Goal: Task Accomplishment & Management: Complete application form

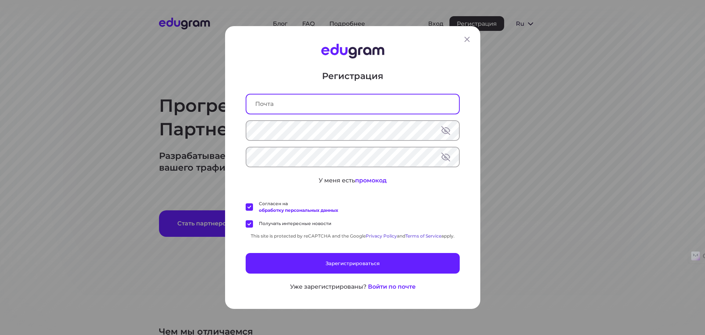
click at [282, 105] on input "text" at bounding box center [353, 103] width 213 height 19
type input "з"
type input "pret@inbox.lv"
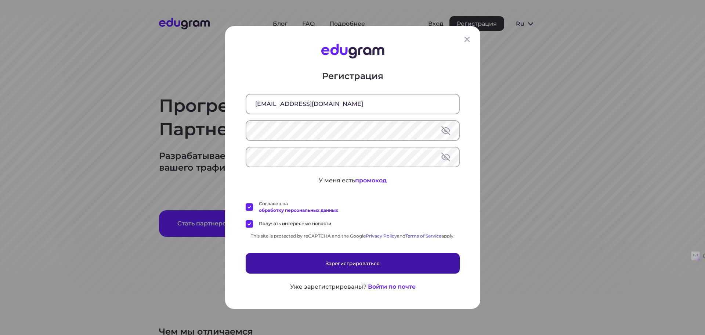
click at [338, 261] on button "Зарегистрироваться" at bounding box center [353, 263] width 214 height 21
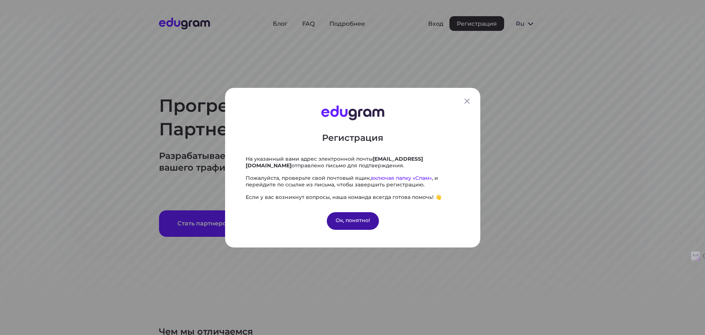
click at [343, 221] on div "Ок, понятно!" at bounding box center [353, 221] width 52 height 18
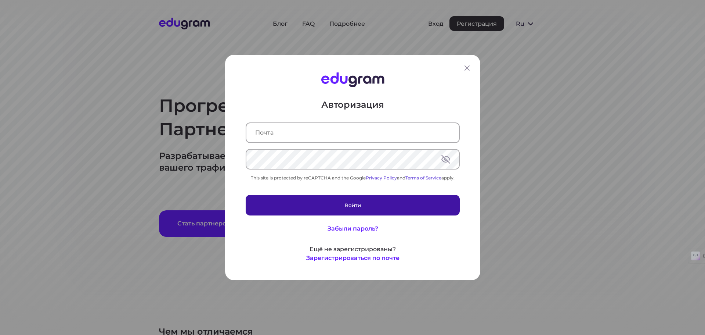
type input "pret@inbox.lv"
click at [323, 206] on button "Войти" at bounding box center [353, 205] width 214 height 21
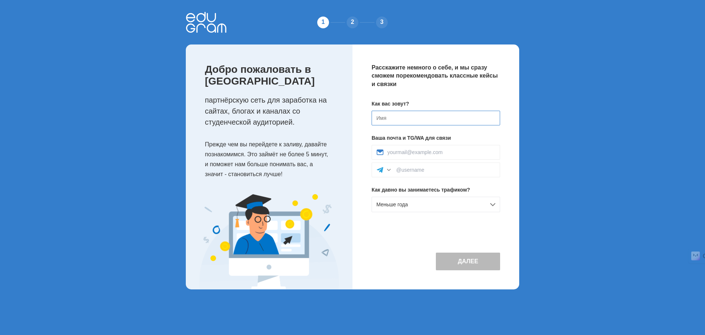
click at [389, 118] on input at bounding box center [436, 118] width 129 height 15
type input "VB"
click at [394, 205] on span "Меньше года" at bounding box center [393, 204] width 32 height 6
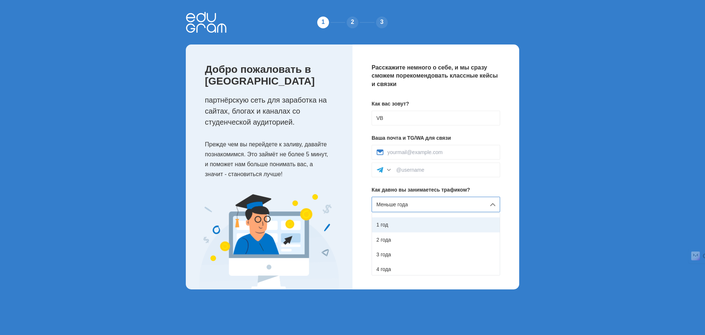
scroll to position [42, 0]
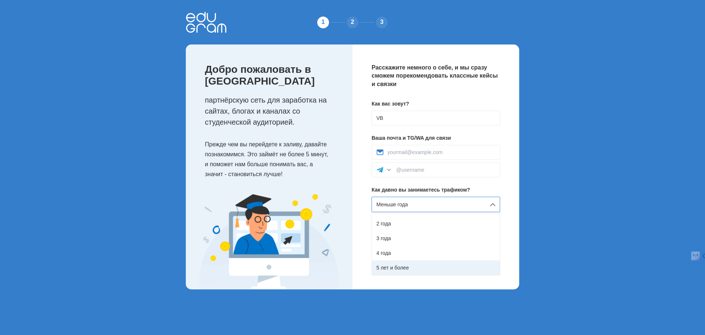
click at [391, 267] on div "5 лет и более" at bounding box center [436, 267] width 128 height 15
click at [400, 152] on input at bounding box center [442, 152] width 108 height 6
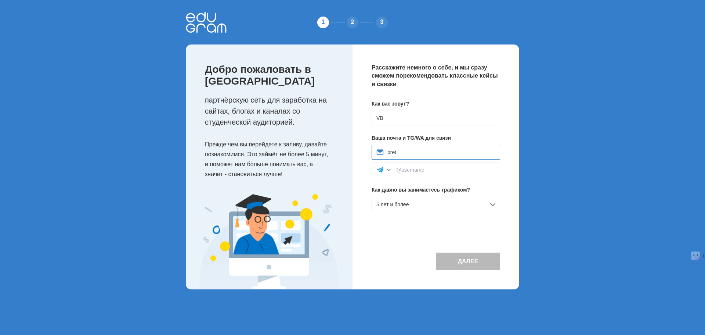
type input "pret@inbox.lv"
click at [414, 169] on input at bounding box center [445, 170] width 99 height 6
type input "-"
click at [403, 246] on div "Далее" at bounding box center [436, 255] width 129 height 30
click at [466, 262] on button "Далее" at bounding box center [468, 261] width 64 height 18
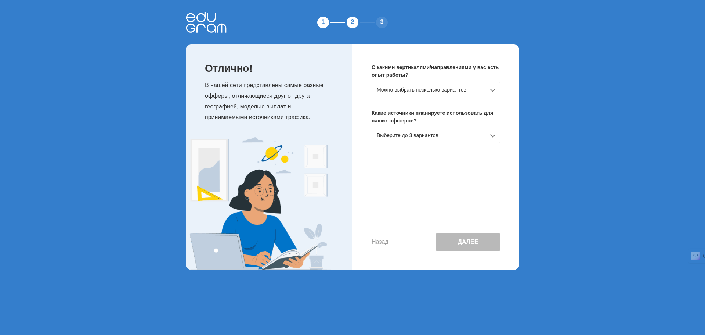
click at [442, 86] on div "Можно выбрать несколько вариантов" at bounding box center [436, 89] width 129 height 15
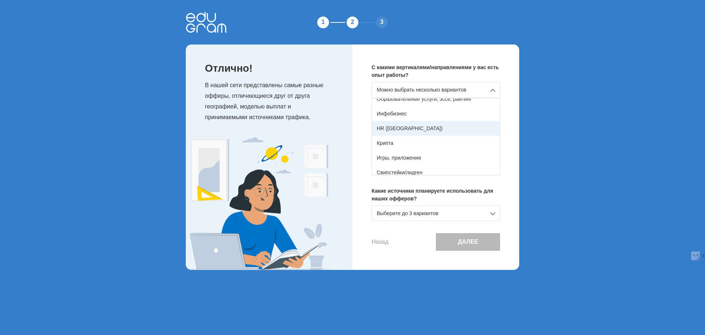
scroll to position [130, 0]
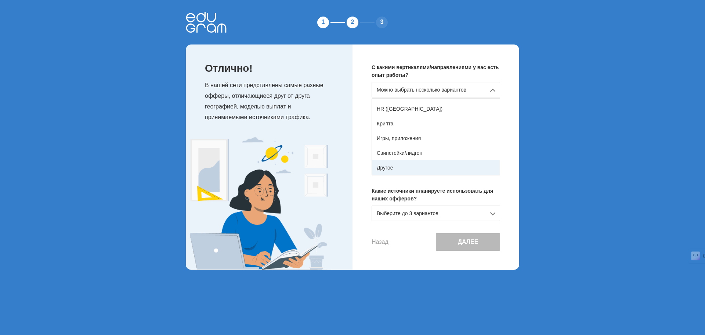
click at [384, 164] on div "Другое" at bounding box center [436, 167] width 128 height 15
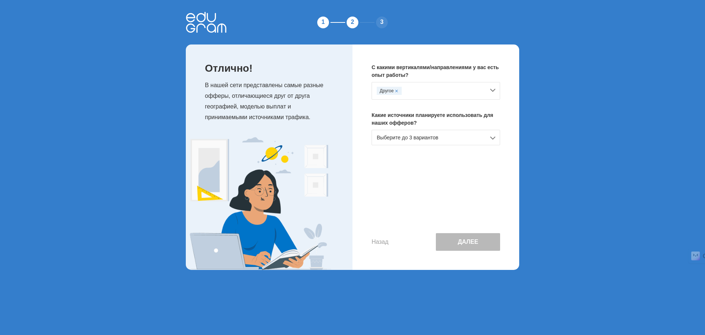
click at [411, 141] on div "Выберите до 3 вариантов" at bounding box center [436, 137] width 129 height 15
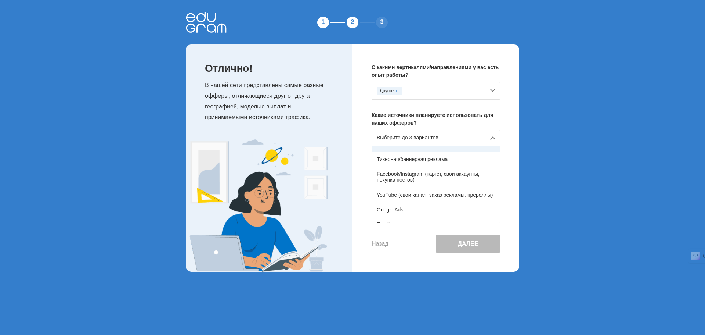
scroll to position [37, 0]
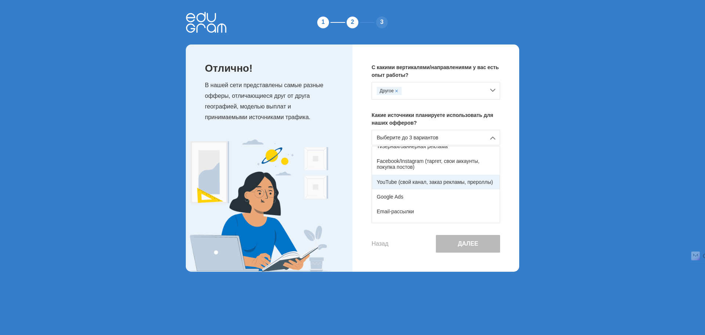
click at [421, 181] on div "YouTube (свой канал, заказ рекламы, прероллы)" at bounding box center [436, 182] width 128 height 15
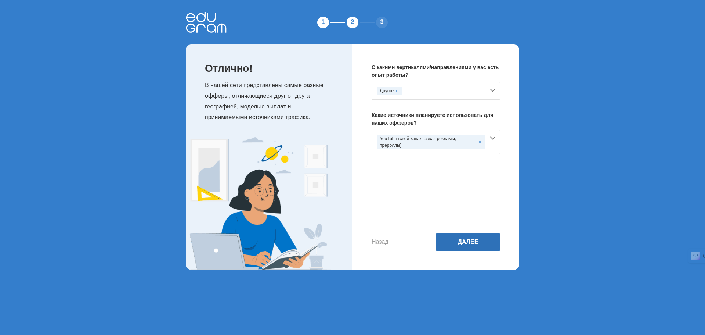
click at [456, 246] on button "Далее" at bounding box center [468, 242] width 64 height 18
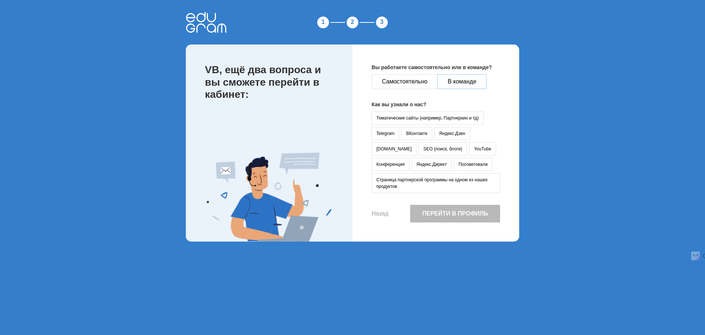
click at [452, 82] on button "В команде" at bounding box center [462, 81] width 49 height 15
drag, startPoint x: 430, startPoint y: 147, endPoint x: 432, endPoint y: 155, distance: 8.6
click at [470, 147] on button "YouTube" at bounding box center [483, 148] width 27 height 13
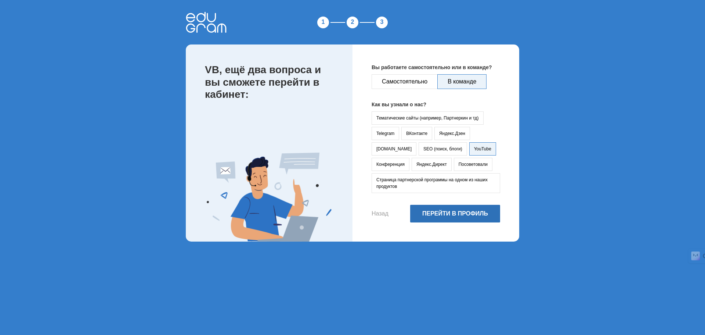
click at [446, 215] on button "Перейти в профиль" at bounding box center [455, 214] width 90 height 18
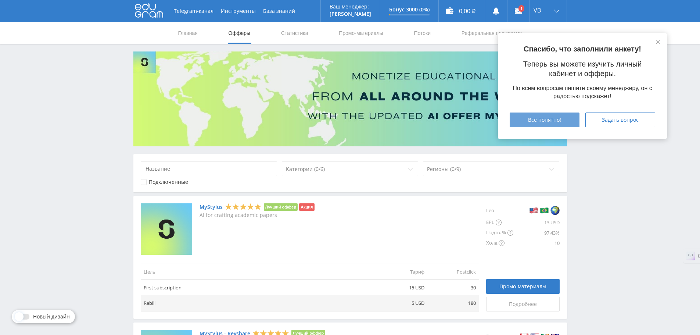
click at [543, 117] on span "Все понятно!" at bounding box center [544, 120] width 33 height 6
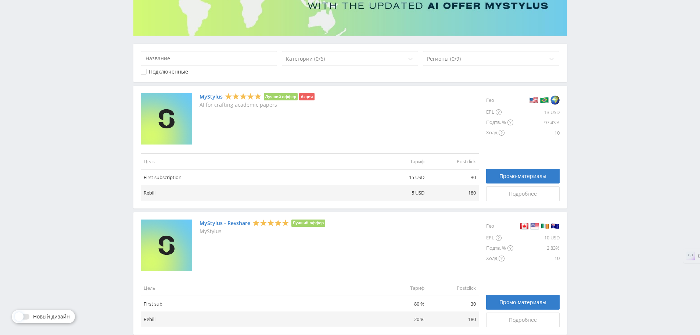
scroll to position [73, 0]
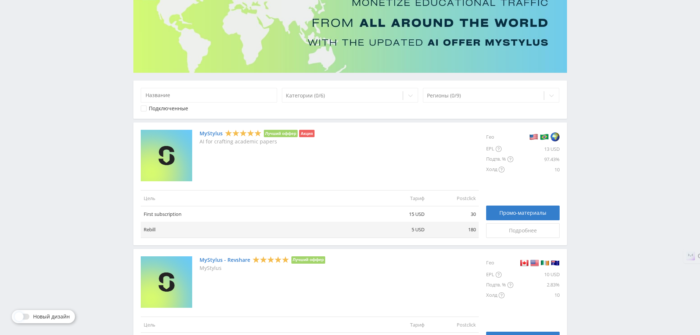
click at [205, 132] on link "MyStylus" at bounding box center [211, 133] width 23 height 6
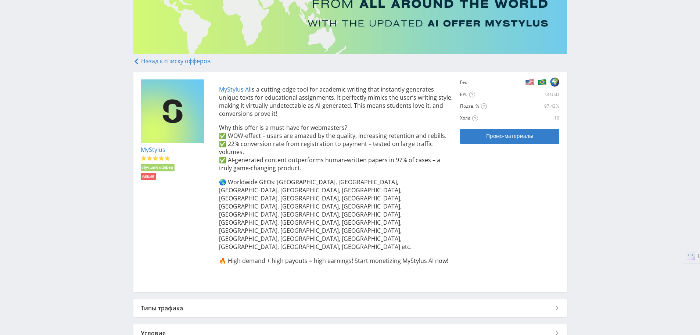
scroll to position [103, 0]
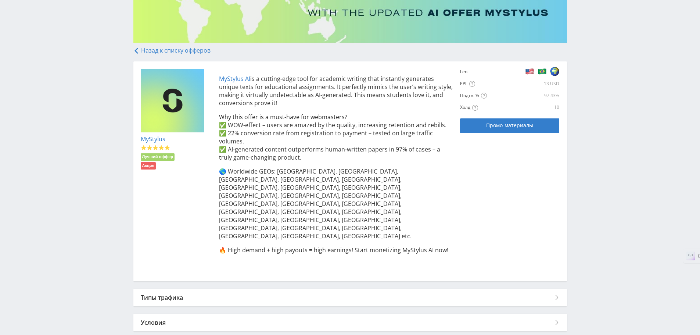
click at [152, 288] on div "Типы трафика" at bounding box center [350, 297] width 434 height 18
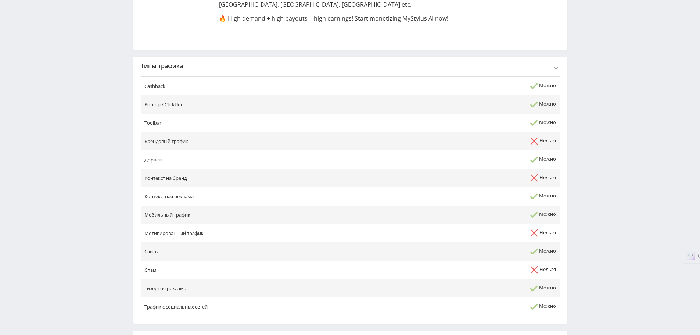
scroll to position [352, 0]
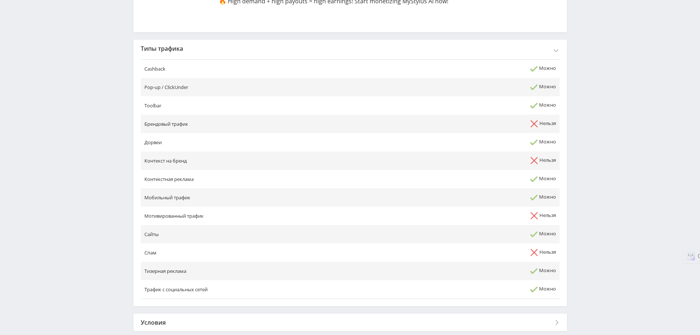
click at [240, 313] on div "Условия" at bounding box center [350, 322] width 434 height 18
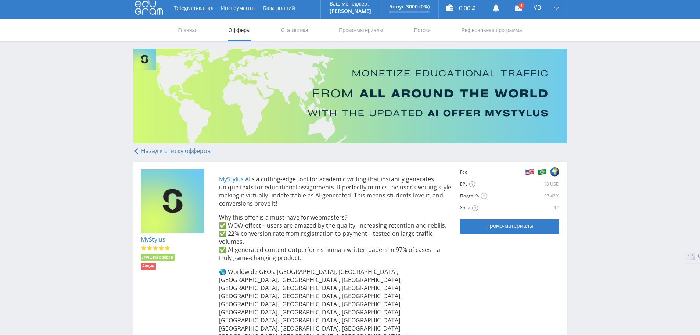
scroll to position [0, 0]
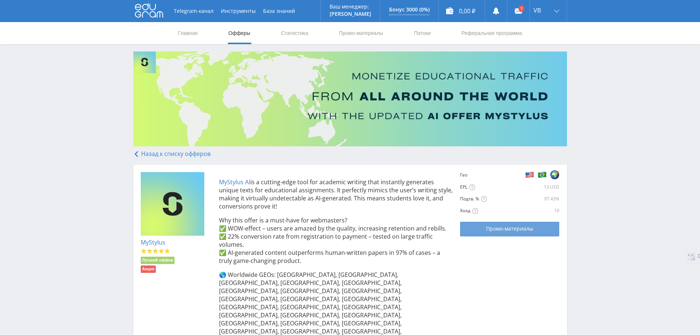
click at [483, 234] on link "Промо-материалы" at bounding box center [509, 229] width 99 height 15
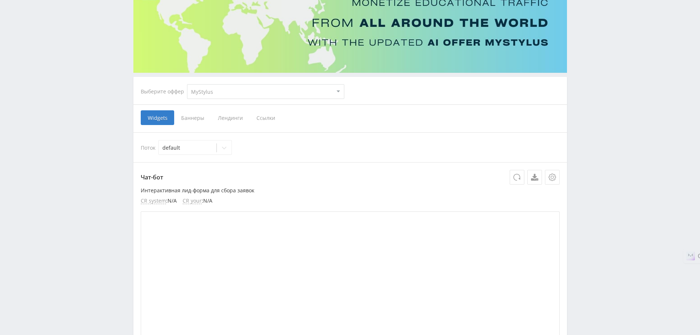
scroll to position [37, 0]
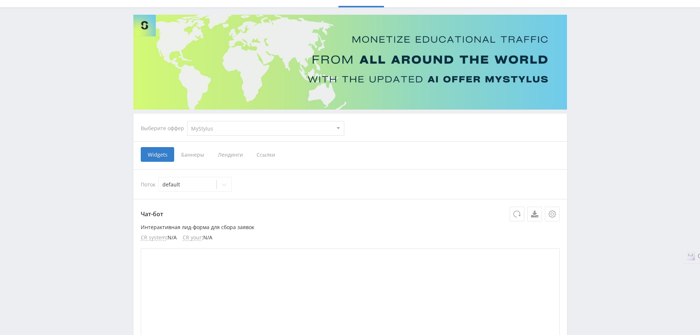
click at [266, 154] on span "Ссылки" at bounding box center [265, 154] width 33 height 15
click at [0, 0] on input "Ссылки" at bounding box center [0, 0] width 0 height 0
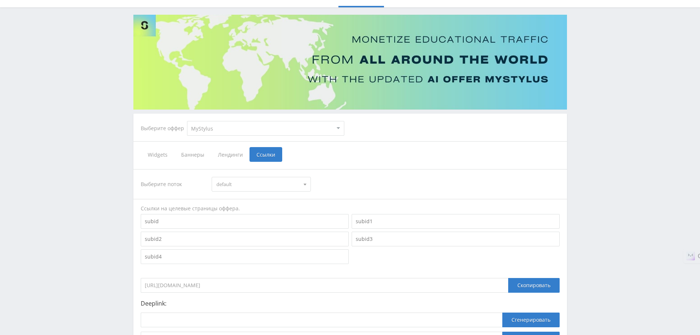
click at [225, 156] on span "Лендинги" at bounding box center [230, 154] width 39 height 15
click at [0, 0] on input "Лендинги" at bounding box center [0, 0] width 0 height 0
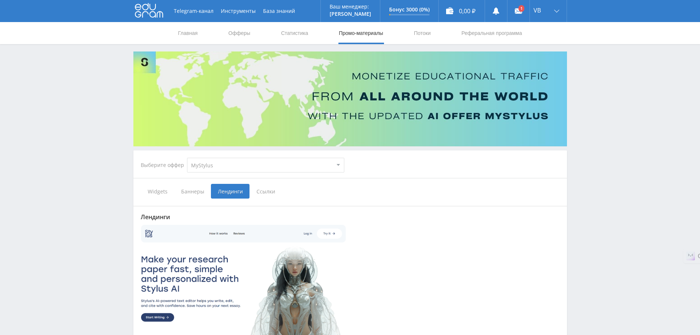
click at [232, 161] on select "MyStylus MyStylus - Revshare Кампус AI Studybay Автор24 Studybay Brazil Study A…" at bounding box center [265, 165] width 157 height 15
click at [369, 171] on div "Выберите оффер MyStylus MyStylus - Revshare Кампус AI Studybay Автор24 Studybay…" at bounding box center [350, 165] width 431 height 26
click at [240, 32] on link "Офферы" at bounding box center [240, 33] width 24 height 22
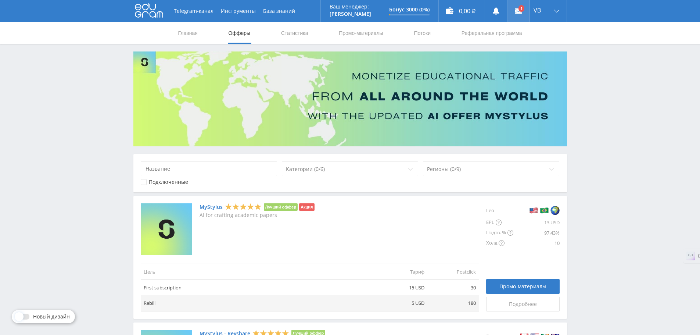
click at [520, 11] on link at bounding box center [518, 11] width 22 height 22
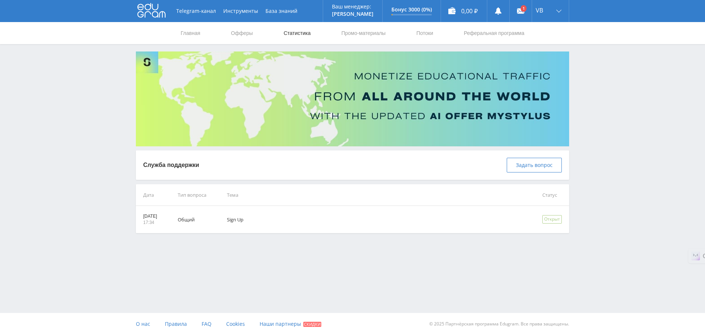
click at [296, 36] on link "Статистика" at bounding box center [297, 33] width 29 height 22
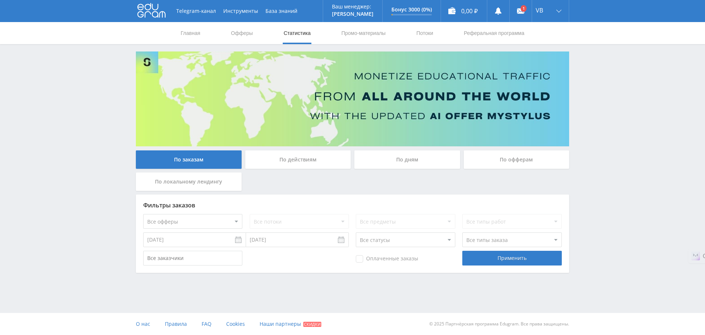
click at [166, 220] on select "Все офферы MyStylus MyStylus - Revshare Кампус AI Studybay Автор24 Studybay Bra…" at bounding box center [192, 221] width 99 height 15
drag, startPoint x: 160, startPoint y: 224, endPoint x: 159, endPoint y: 228, distance: 4.1
click at [160, 224] on select "Все офферы MyStylus MyStylus - Revshare Кампус AI Studybay Автор24 Studybay Bra…" at bounding box center [192, 221] width 99 height 15
select select "339"
click at [292, 223] on select "Все потоки default" at bounding box center [299, 221] width 99 height 15
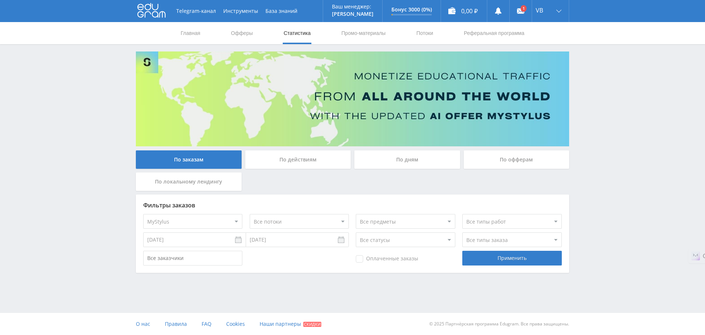
click at [292, 223] on select "Все потоки default" at bounding box center [299, 221] width 99 height 15
click at [385, 221] on select "Все предметы" at bounding box center [405, 221] width 99 height 15
click at [479, 217] on select "Все типы работ" at bounding box center [512, 221] width 99 height 15
drag, startPoint x: 481, startPoint y: 218, endPoint x: 463, endPoint y: 220, distance: 18.9
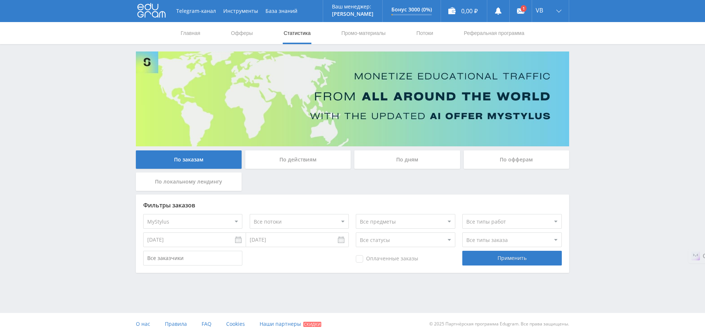
click at [481, 218] on select "Все типы работ" at bounding box center [512, 221] width 99 height 15
click at [295, 222] on select "Все потоки default" at bounding box center [299, 221] width 99 height 15
select select "6644384"
click at [250, 214] on select "Все потоки default" at bounding box center [299, 221] width 99 height 15
click at [374, 220] on select "Все предметы" at bounding box center [405, 221] width 99 height 15
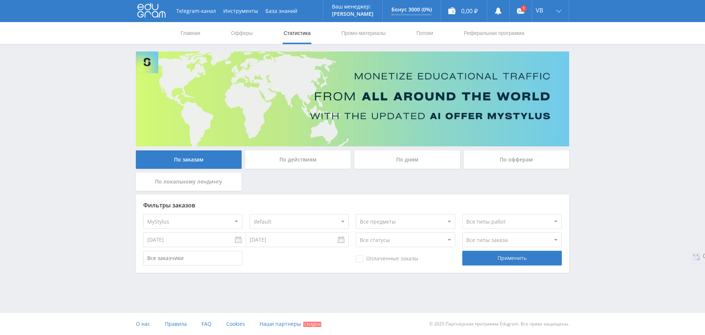
click at [374, 220] on select "Все предметы" at bounding box center [405, 221] width 99 height 15
click at [490, 257] on div "Применить" at bounding box center [512, 258] width 99 height 15
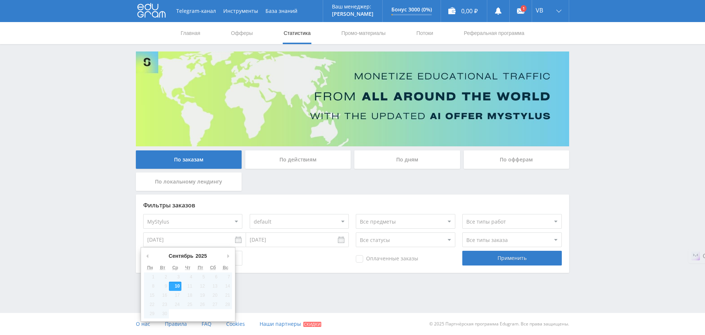
click at [241, 238] on input "[DATE]" at bounding box center [194, 239] width 103 height 15
click at [163, 285] on td "9" at bounding box center [163, 285] width 12 height 9
click at [44, 168] on div "Telegram-канал Инструменты База знаний Ваш менеджер: [PERSON_NAME] Online @edug…" at bounding box center [352, 156] width 705 height 313
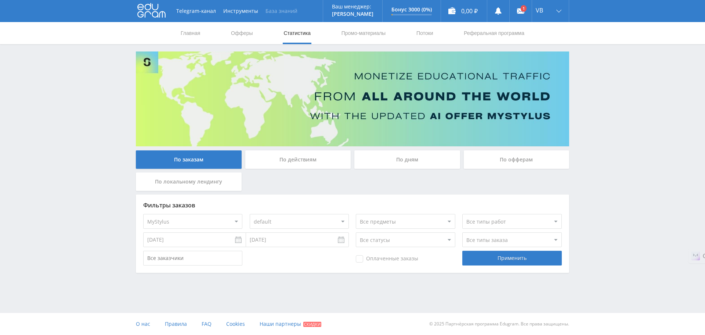
click at [283, 12] on link "База знаний" at bounding box center [281, 11] width 39 height 22
